Goal: Use online tool/utility: Utilize a website feature to perform a specific function

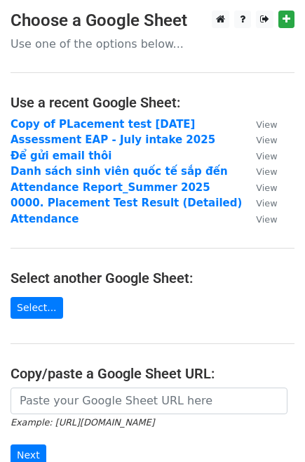
scroll to position [156, 0]
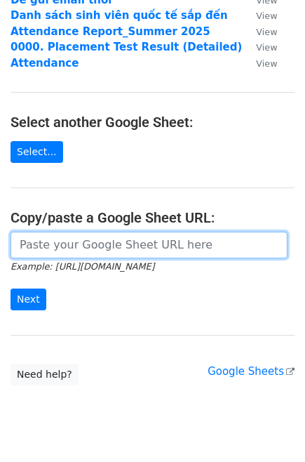
click at [107, 254] on input "url" at bounding box center [149, 245] width 277 height 27
paste input "https://docs.google.com/spreadsheets/d/1aZ4e5q_ykNBUl04-IbLZYEkUmoZnwsHMea2K5Ji…"
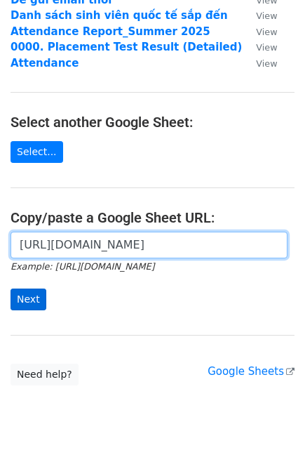
type input "https://docs.google.com/spreadsheets/d/1aZ4e5q_ykNBUl04-IbLZYEkUmoZnwsHMea2K5Ji…"
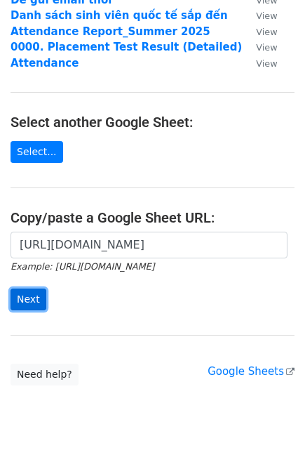
scroll to position [0, 0]
click at [27, 303] on input "Next" at bounding box center [29, 300] width 36 height 22
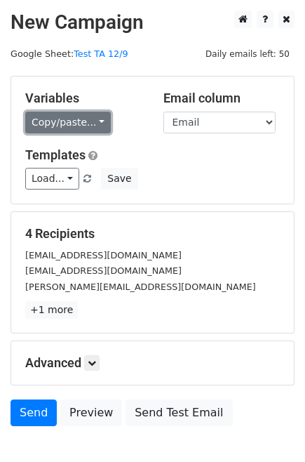
click at [74, 121] on link "Copy/paste..." at bounding box center [68, 123] width 86 height 22
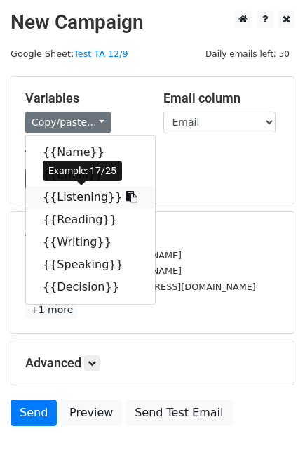
click at [81, 198] on link "{{Listening}}" at bounding box center [90, 197] width 129 height 22
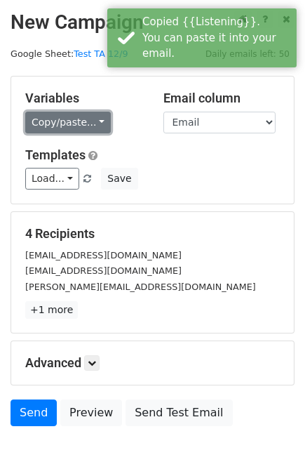
click at [67, 125] on link "Copy/paste..." at bounding box center [68, 123] width 86 height 22
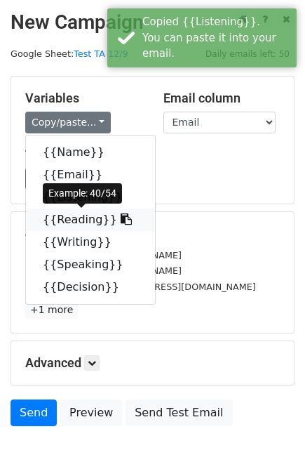
click at [79, 223] on link "{{Reading}}" at bounding box center [90, 220] width 129 height 22
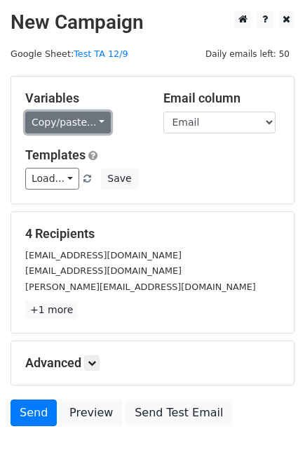
click at [72, 129] on link "Copy/paste..." at bounding box center [68, 123] width 86 height 22
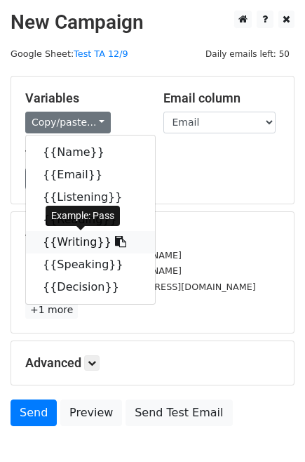
click at [62, 242] on link "{{Writing}}" at bounding box center [90, 242] width 129 height 22
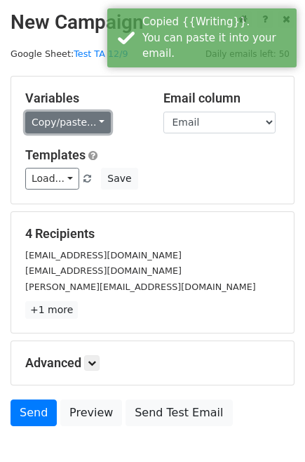
click at [54, 124] on link "Copy/paste..." at bounding box center [68, 123] width 86 height 22
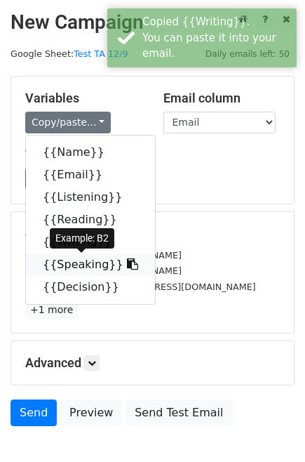
click at [69, 263] on link "{{Speaking}}" at bounding box center [90, 264] width 129 height 22
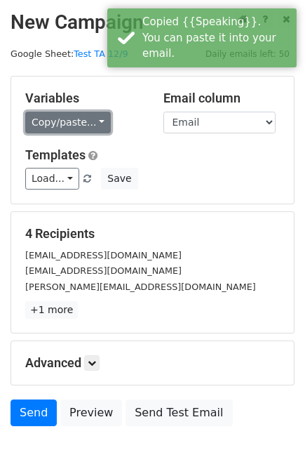
click at [59, 115] on link "Copy/paste..." at bounding box center [68, 123] width 86 height 22
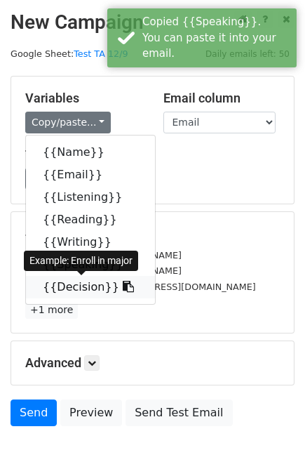
click at [67, 285] on link "{{Decision}}" at bounding box center [90, 287] width 129 height 22
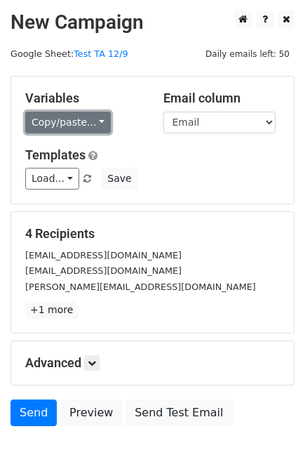
click at [81, 123] on link "Copy/paste..." at bounding box center [68, 123] width 86 height 22
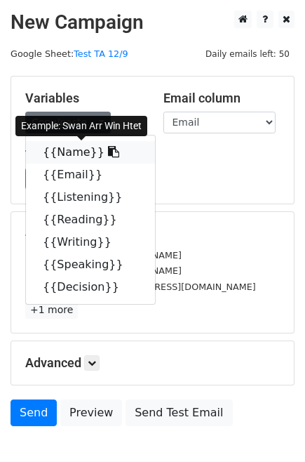
click at [72, 152] on link "{{Name}}" at bounding box center [90, 152] width 129 height 22
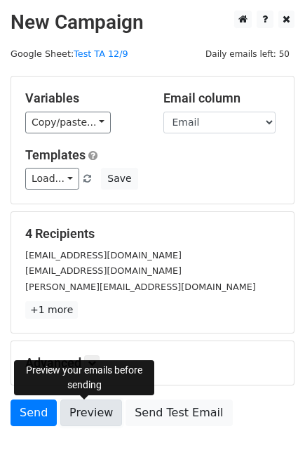
click at [77, 401] on link "Preview" at bounding box center [91, 413] width 62 height 27
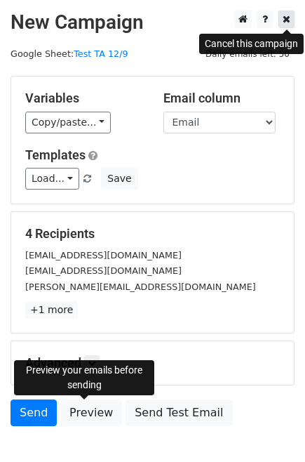
click at [284, 22] on icon at bounding box center [287, 19] width 8 height 10
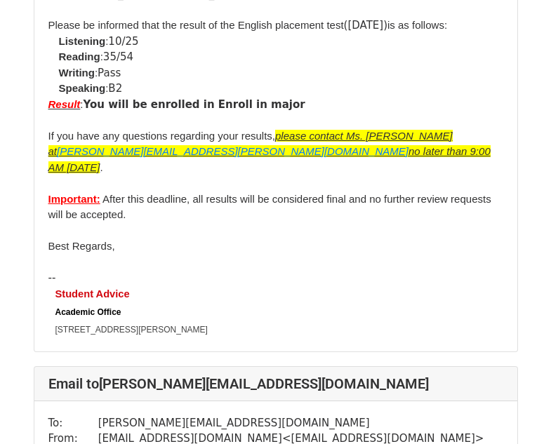
scroll to position [737, 0]
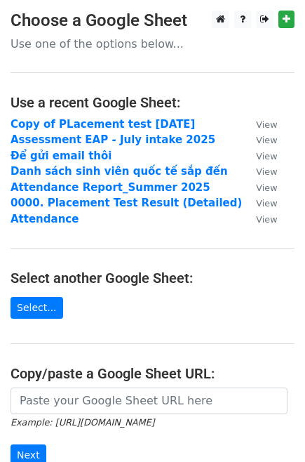
scroll to position [156, 0]
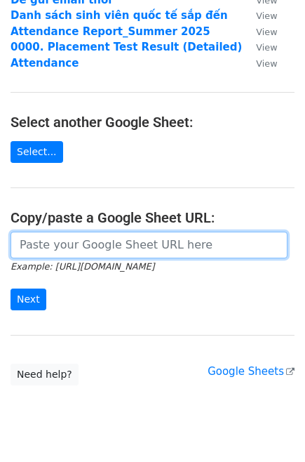
click at [101, 258] on input "url" at bounding box center [149, 245] width 277 height 27
paste input "https://docs.google.com/spreadsheets/d/1aZ4e5q_ykNBUl04-IbLZYEkUmoZnwsHMea2K5Ji…"
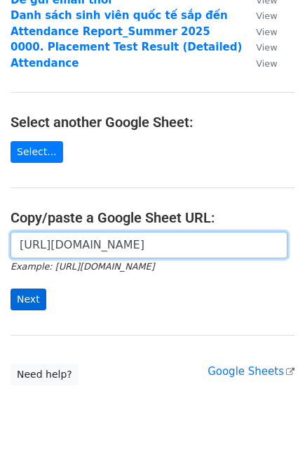
type input "https://docs.google.com/spreadsheets/d/1aZ4e5q_ykNBUl04-IbLZYEkUmoZnwsHMea2K5Ji…"
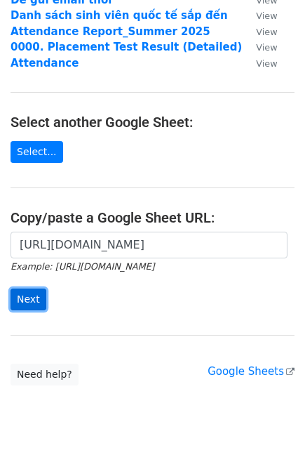
click at [22, 298] on input "Next" at bounding box center [29, 300] width 36 height 22
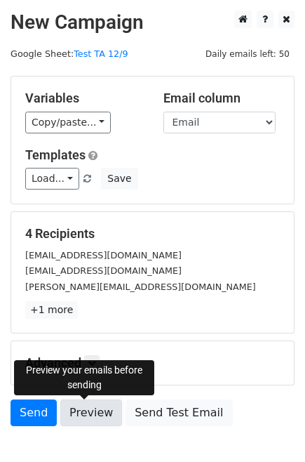
click at [84, 414] on link "Preview" at bounding box center [91, 413] width 62 height 27
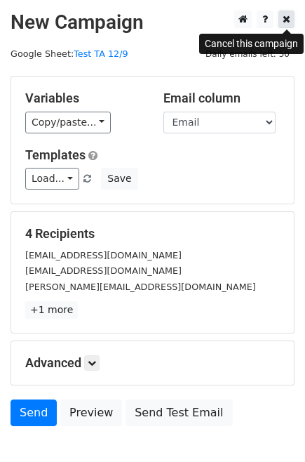
click at [285, 22] on icon at bounding box center [287, 19] width 8 height 10
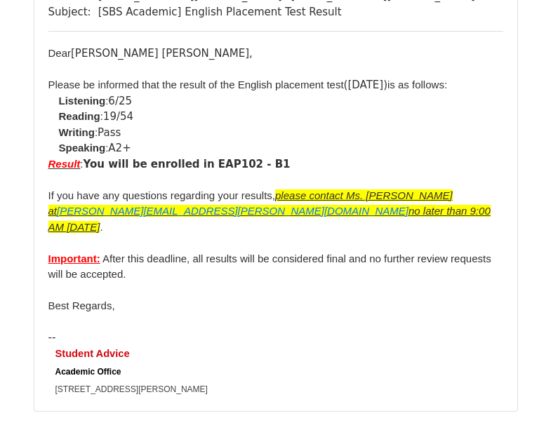
scroll to position [1124, 0]
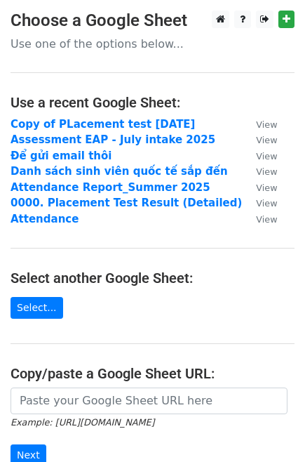
scroll to position [192, 0]
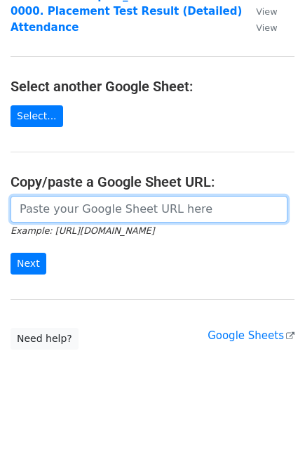
click at [108, 210] on input "url" at bounding box center [149, 209] width 277 height 27
paste input "[URL][DOMAIN_NAME]"
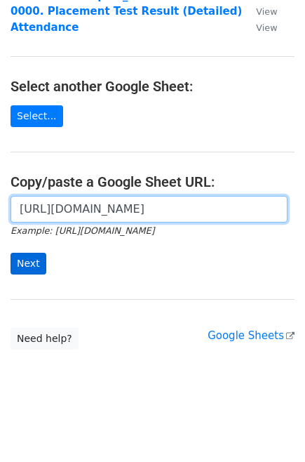
type input "[URL][DOMAIN_NAME]"
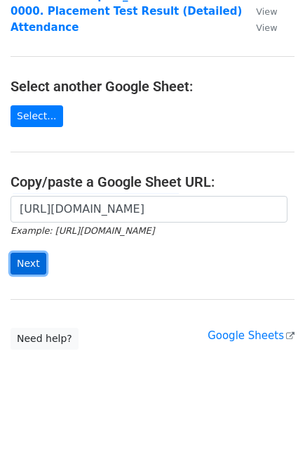
click at [34, 265] on input "Next" at bounding box center [29, 264] width 36 height 22
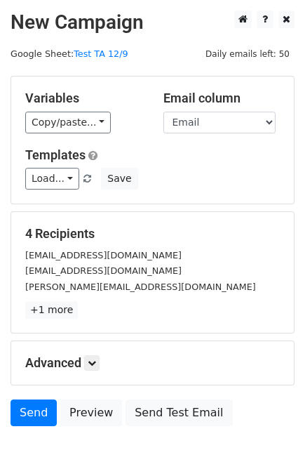
scroll to position [84, 0]
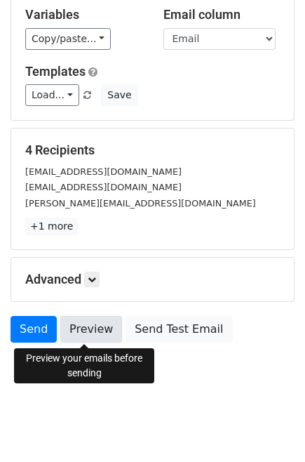
click at [95, 336] on link "Preview" at bounding box center [91, 329] width 62 height 27
